Goal: Information Seeking & Learning: Find specific fact

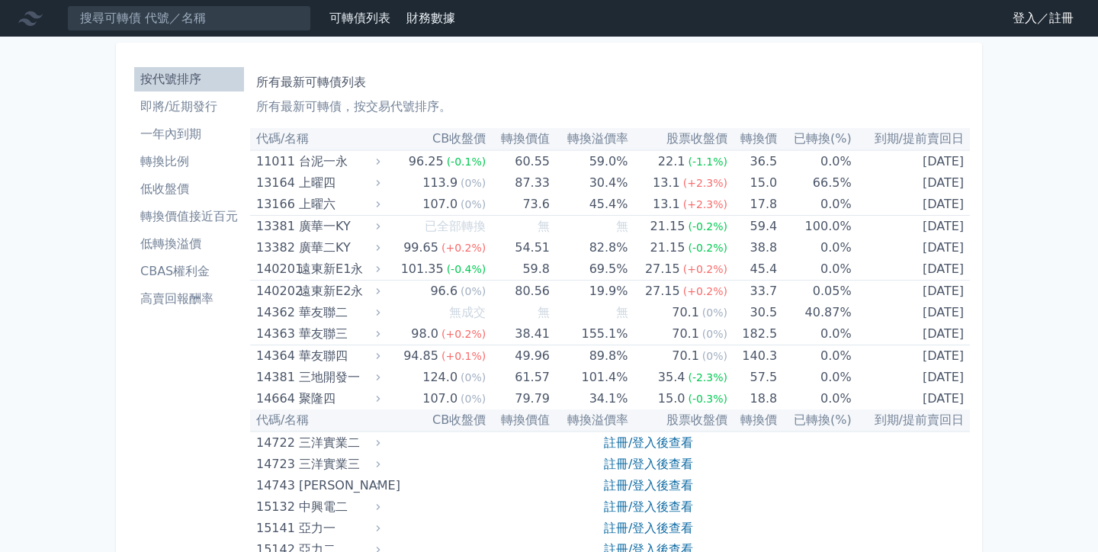
click at [1032, 20] on link "登入／註冊" at bounding box center [1043, 18] width 85 height 24
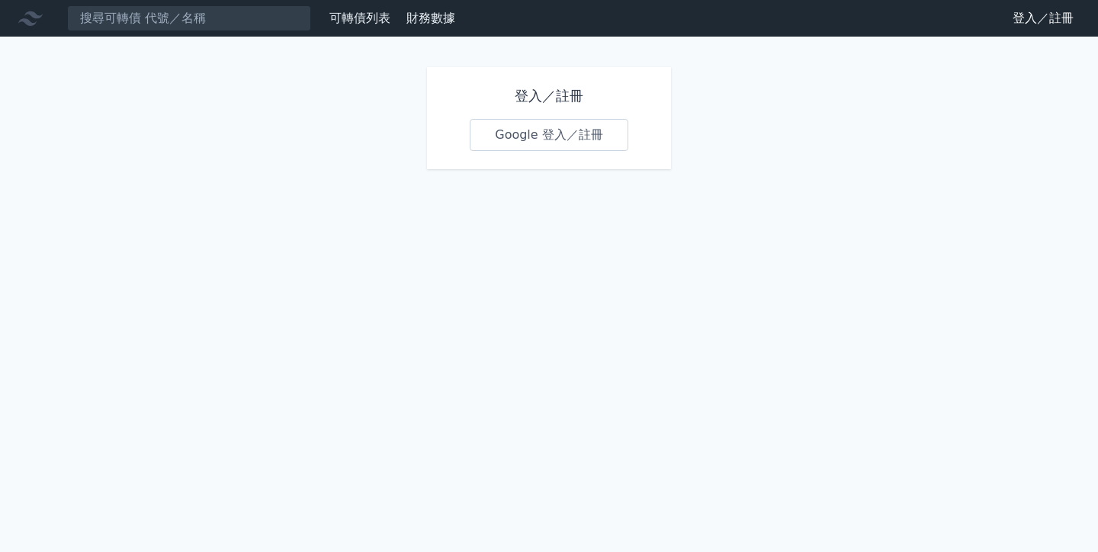
click at [545, 147] on link "Google 登入／註冊" at bounding box center [549, 135] width 159 height 32
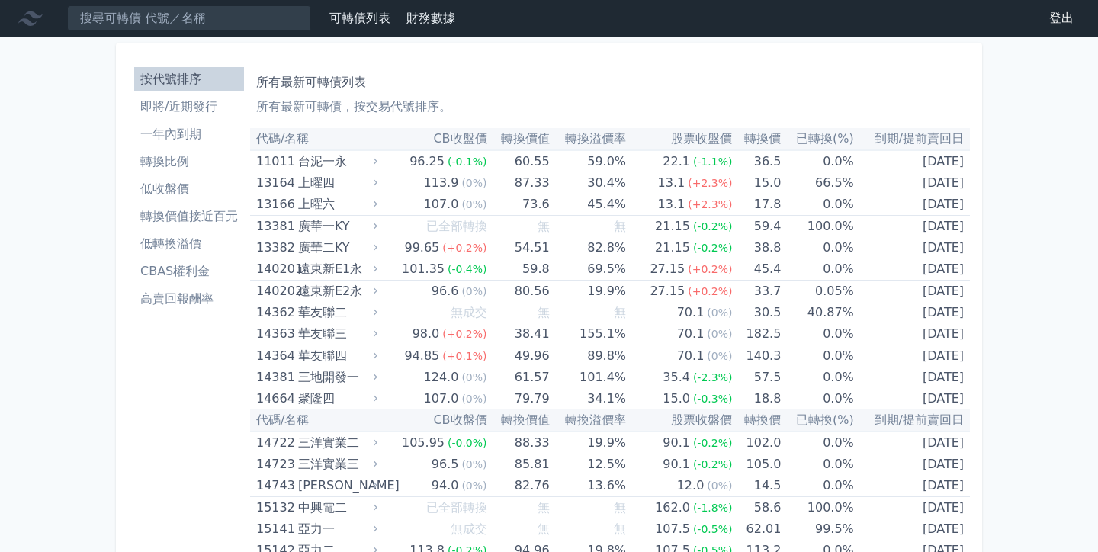
click at [166, 268] on li "CBAS權利金" at bounding box center [189, 271] width 110 height 18
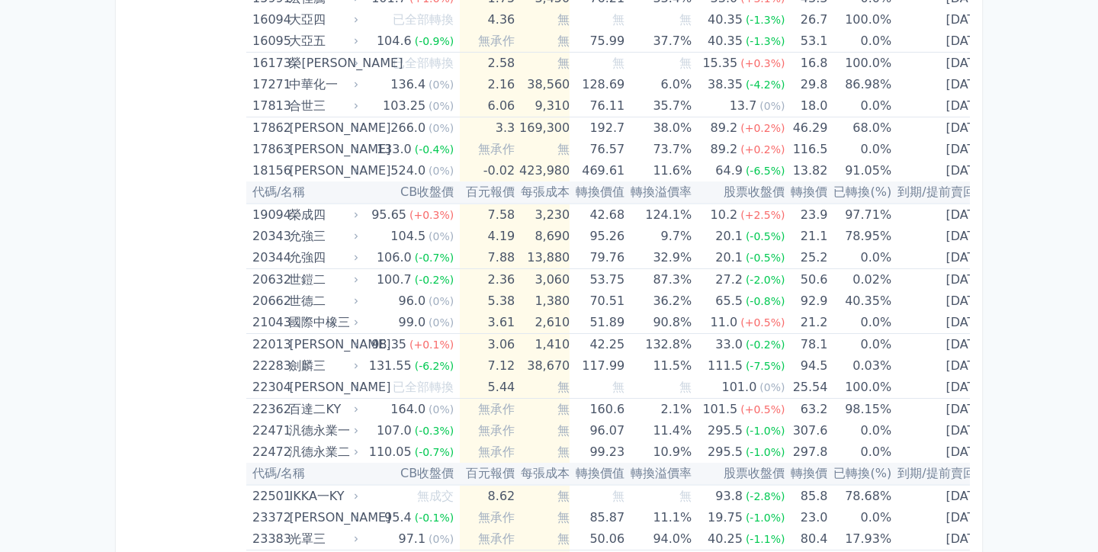
scroll to position [809, 0]
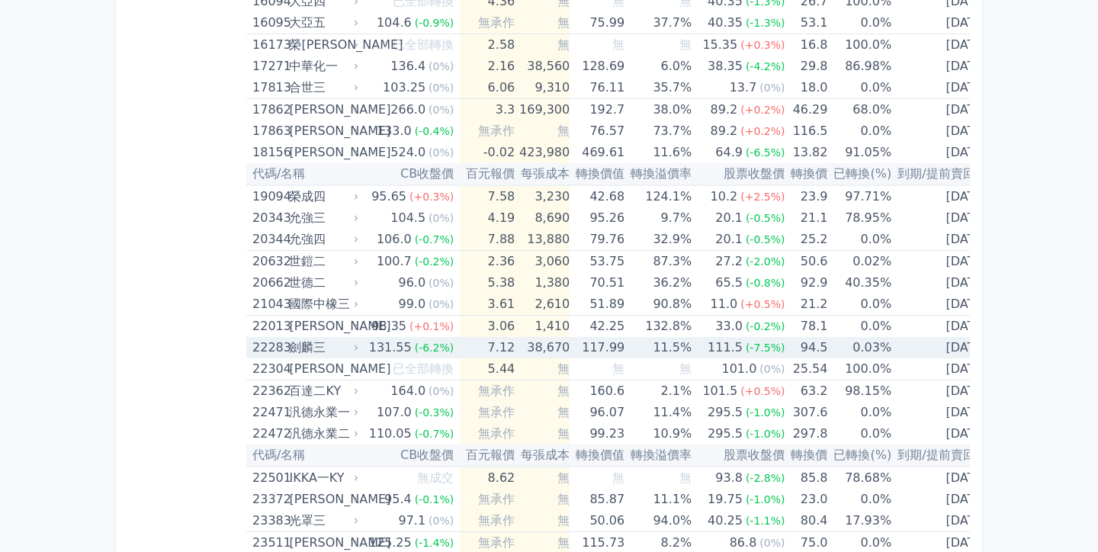
click at [370, 352] on div "131.55" at bounding box center [390, 347] width 49 height 21
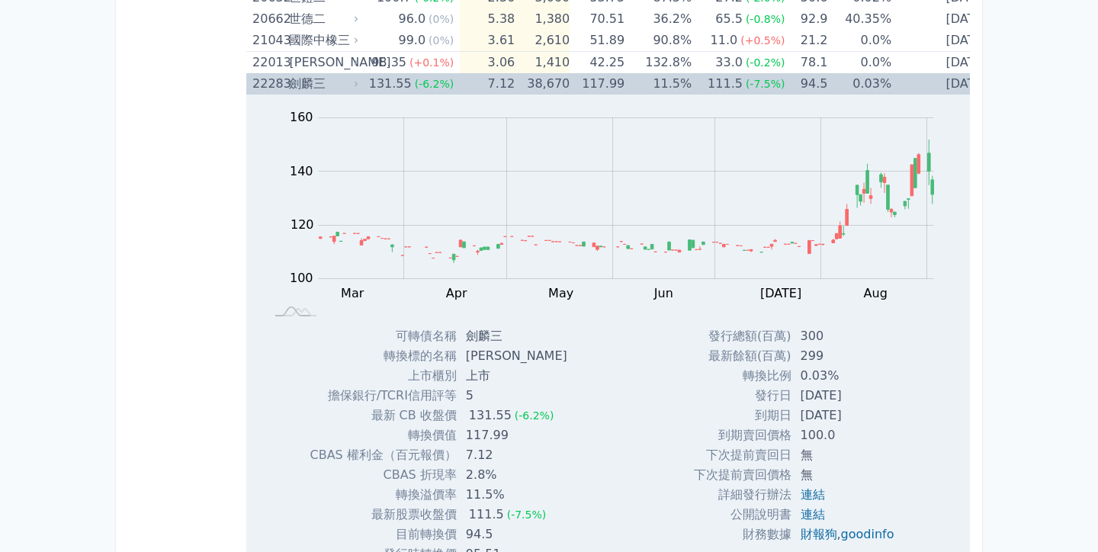
scroll to position [1072, 0]
click at [339, 81] on div "劍麟三" at bounding box center [322, 84] width 66 height 21
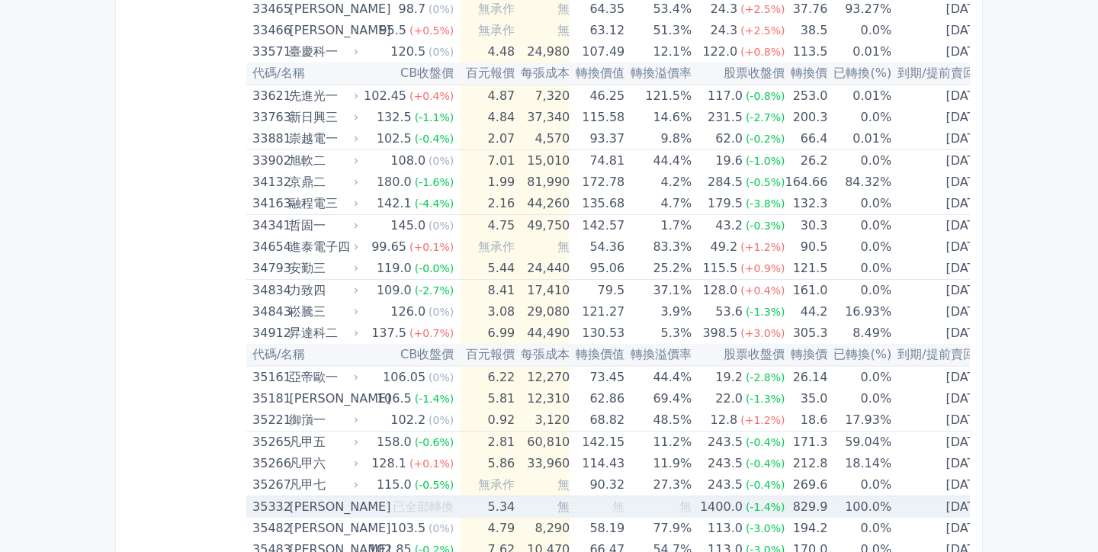
scroll to position [3176, 0]
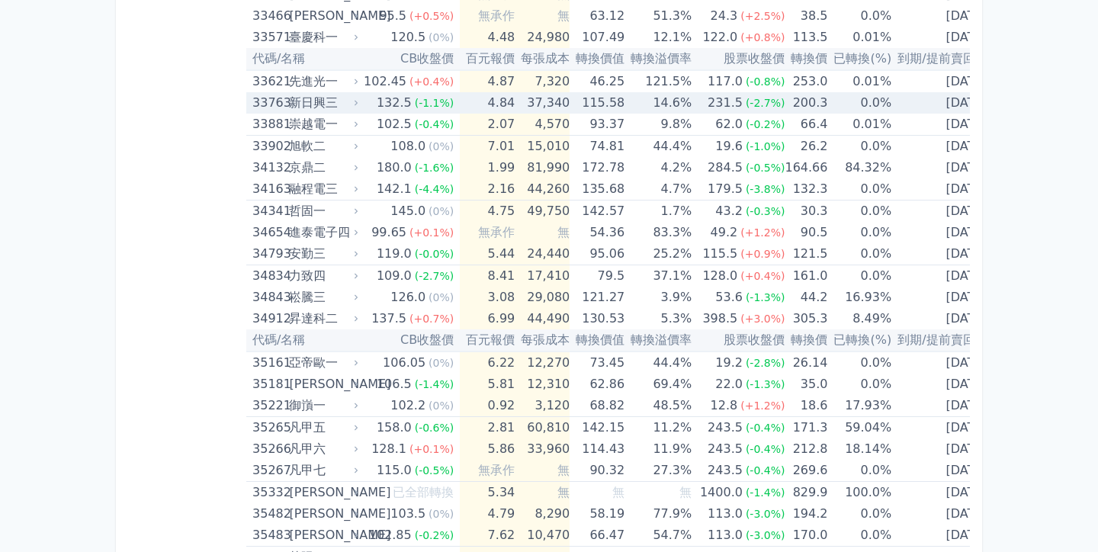
click at [306, 108] on div "新日興三" at bounding box center [322, 102] width 66 height 21
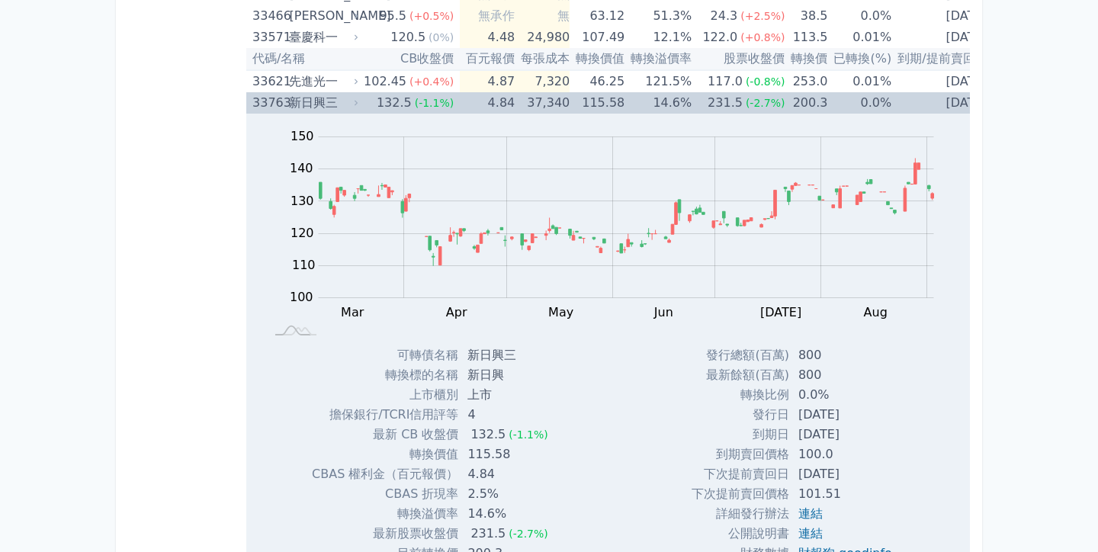
click at [330, 103] on div "新日興三" at bounding box center [322, 102] width 66 height 21
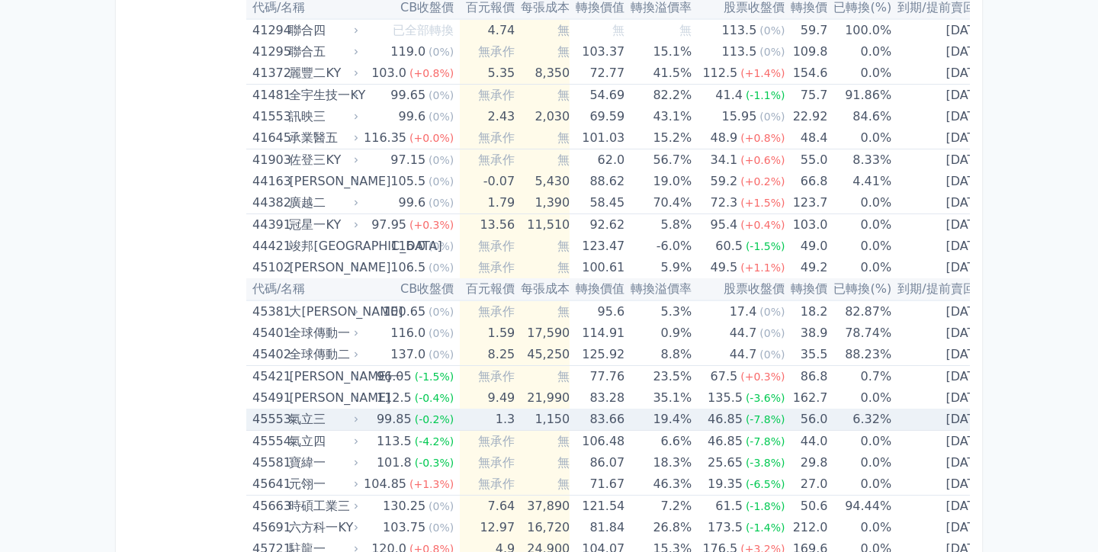
scroll to position [4354, 0]
